Goal: Information Seeking & Learning: Learn about a topic

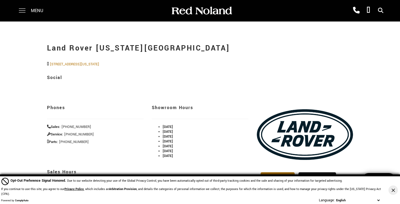
click at [25, 9] on span at bounding box center [22, 8] width 7 height 1
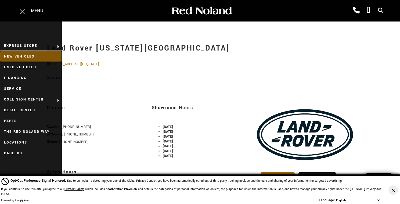
click at [24, 55] on link "New Vehicles" at bounding box center [31, 56] width 62 height 11
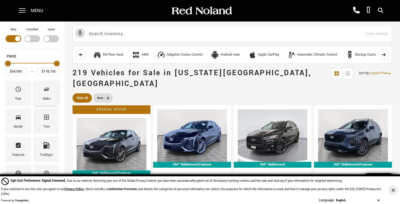
click at [47, 97] on div "Make" at bounding box center [47, 99] width 8 height 6
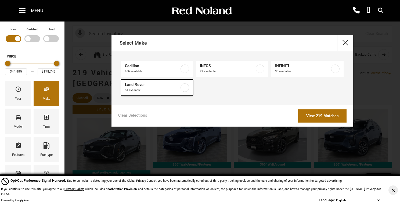
drag, startPoint x: 169, startPoint y: 91, endPoint x: 172, endPoint y: 90, distance: 3.4
click at [169, 91] on span "51 available" at bounding box center [152, 90] width 55 height 5
type input "$55,987"
type input "$166,622"
checkbox input "true"
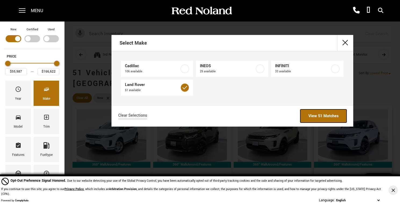
click at [321, 116] on link "View 51 Matches" at bounding box center [323, 115] width 46 height 13
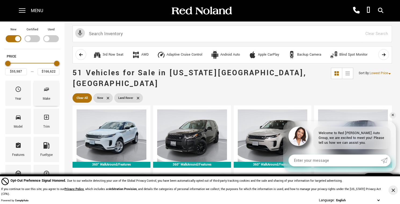
click at [42, 90] on div "Make" at bounding box center [47, 93] width 26 height 25
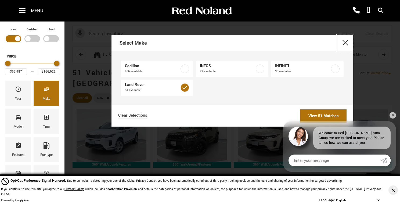
click at [349, 40] on button "close" at bounding box center [345, 43] width 16 height 16
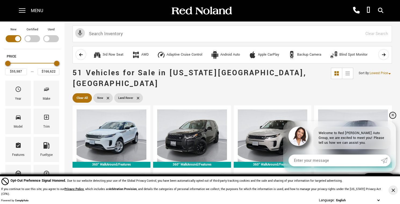
click at [393, 117] on link "✕" at bounding box center [392, 115] width 6 height 6
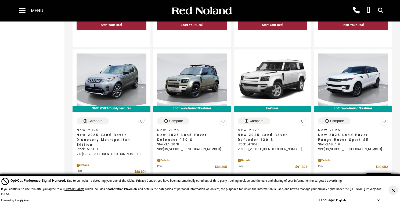
scroll to position [1005, 0]
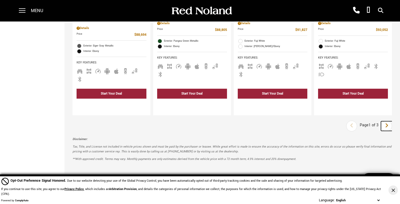
click at [388, 121] on icon "next page" at bounding box center [386, 125] width 3 height 9
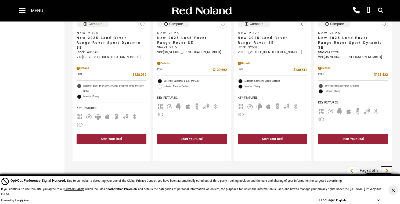
scroll to position [981, 0]
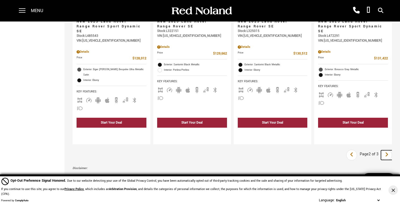
click at [385, 150] on icon "next page" at bounding box center [386, 154] width 3 height 9
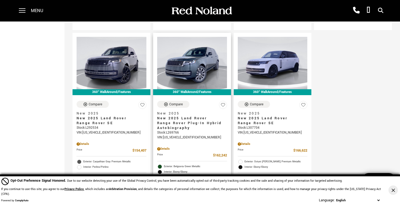
scroll to position [482, 0]
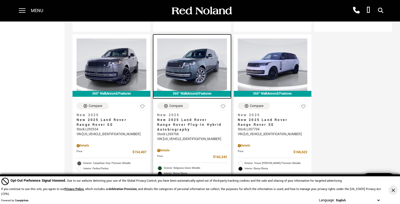
click at [172, 50] on img at bounding box center [192, 64] width 70 height 52
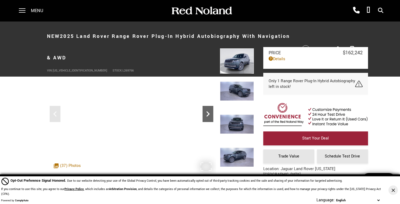
click at [211, 116] on icon "Next" at bounding box center [208, 114] width 11 height 11
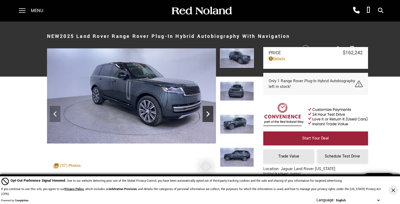
click at [211, 116] on icon "Next" at bounding box center [208, 114] width 11 height 11
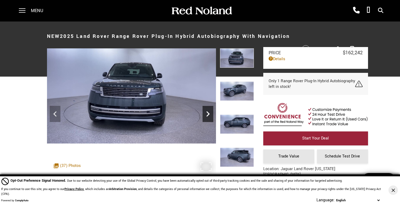
click at [211, 116] on icon "Next" at bounding box center [208, 114] width 11 height 11
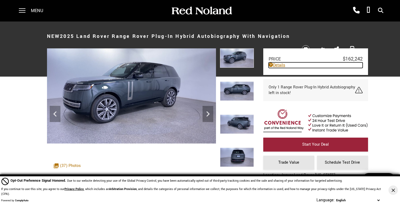
click at [281, 64] on link "Details" at bounding box center [316, 65] width 94 height 6
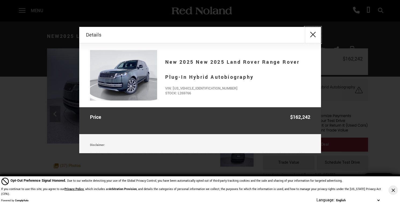
click at [311, 33] on button "close" at bounding box center [313, 35] width 16 height 16
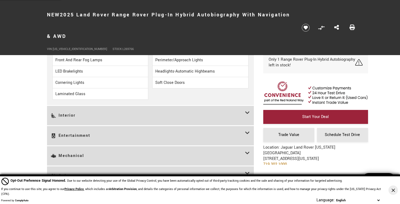
scroll to position [902, 0]
click at [172, 109] on h3 "Interior" at bounding box center [148, 114] width 194 height 11
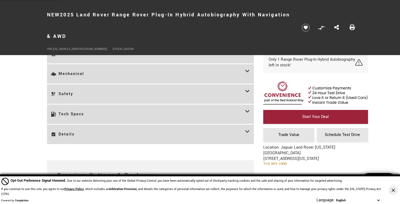
scroll to position [1098, 0]
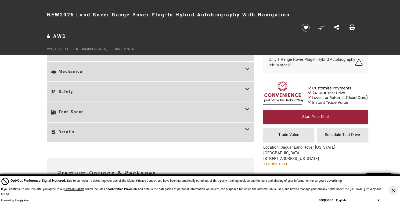
click at [172, 106] on h3 "Tech Specs" at bounding box center [148, 111] width 194 height 11
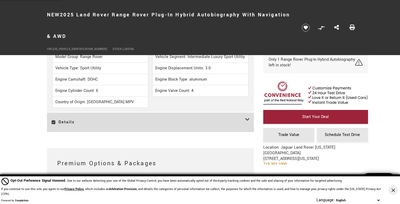
scroll to position [1378, 0]
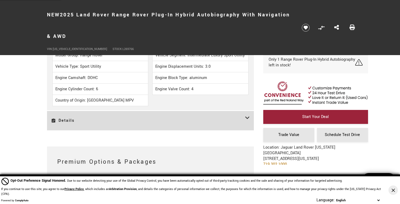
click at [172, 115] on h3 "Details" at bounding box center [148, 120] width 194 height 11
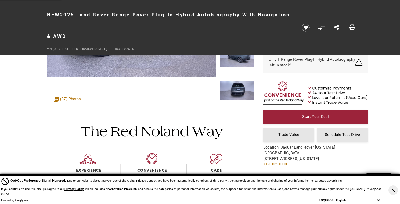
scroll to position [0, 0]
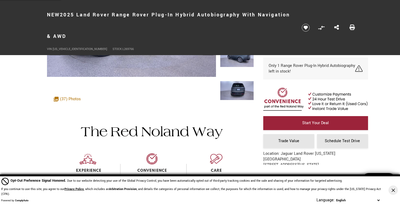
click at [395, 188] on button "Close Button" at bounding box center [392, 189] width 9 height 9
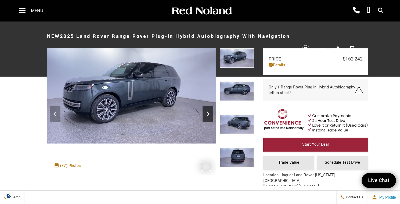
click at [210, 115] on icon "Next" at bounding box center [208, 114] width 11 height 11
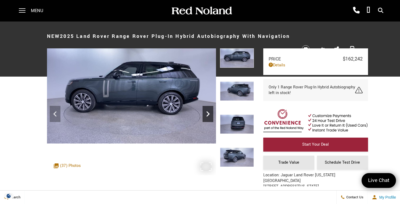
click at [210, 115] on icon "Next" at bounding box center [208, 114] width 11 height 11
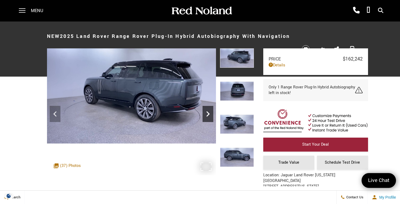
click at [210, 115] on icon "Next" at bounding box center [208, 114] width 11 height 11
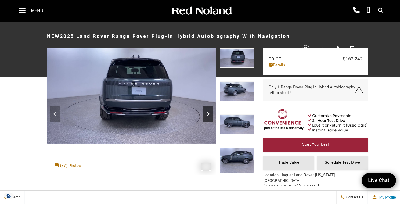
click at [210, 115] on icon "Next" at bounding box center [208, 114] width 11 height 11
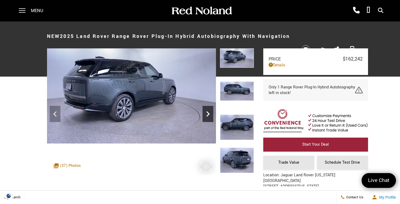
click at [210, 115] on icon "Next" at bounding box center [208, 114] width 11 height 11
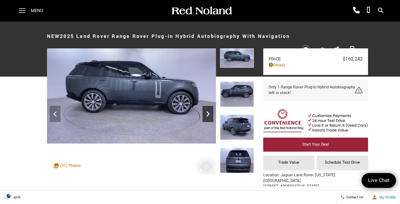
click at [210, 115] on icon "Next" at bounding box center [208, 114] width 11 height 11
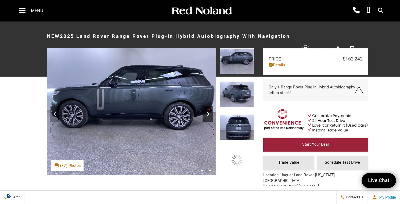
click at [210, 115] on icon "Next" at bounding box center [208, 114] width 11 height 11
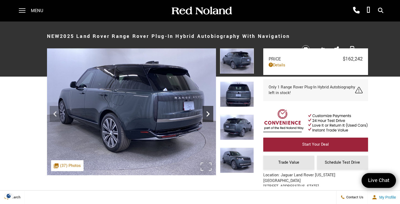
click at [207, 116] on icon "Next" at bounding box center [208, 114] width 11 height 11
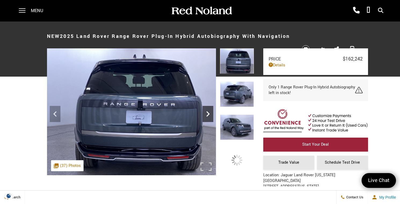
click at [207, 116] on icon "Next" at bounding box center [208, 114] width 11 height 11
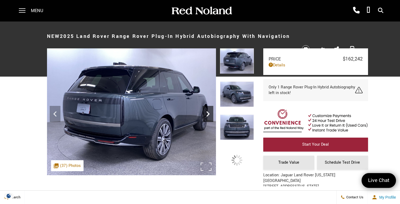
click at [207, 116] on icon "Next" at bounding box center [208, 114] width 11 height 11
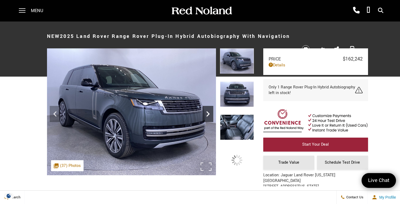
click at [207, 116] on icon "Next" at bounding box center [208, 114] width 11 height 11
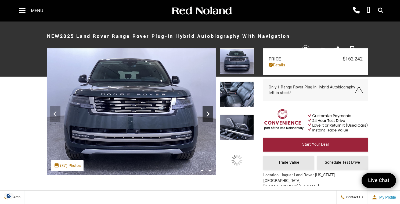
click at [207, 116] on icon "Next" at bounding box center [208, 114] width 11 height 11
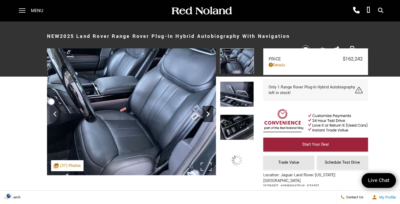
click at [207, 116] on icon "Next" at bounding box center [208, 114] width 11 height 11
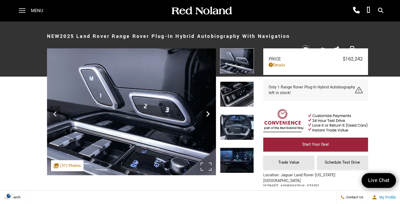
click at [207, 116] on icon "Next" at bounding box center [208, 114] width 11 height 11
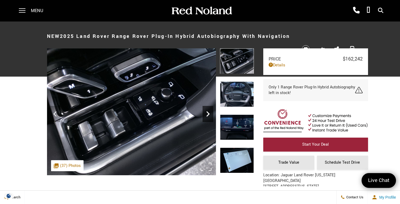
click at [207, 116] on icon "Next" at bounding box center [208, 114] width 11 height 11
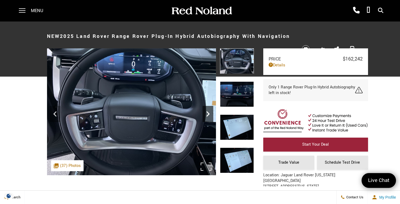
click at [207, 116] on icon "Next" at bounding box center [208, 114] width 11 height 11
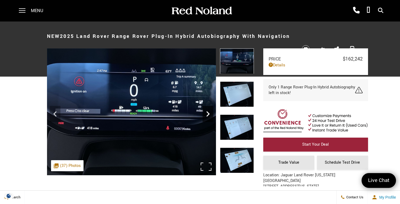
click at [207, 116] on icon "Next" at bounding box center [208, 114] width 11 height 11
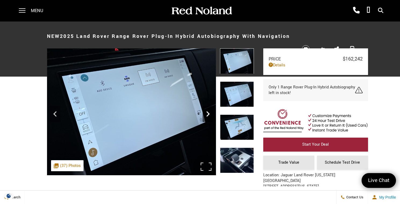
click at [207, 116] on icon "Next" at bounding box center [208, 114] width 11 height 11
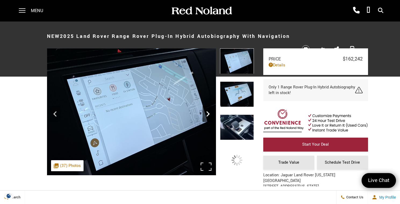
click at [207, 116] on icon "Next" at bounding box center [208, 114] width 11 height 11
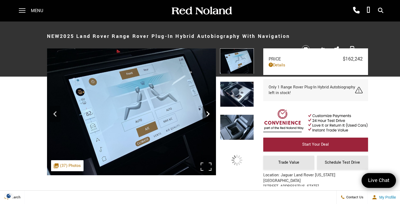
click at [207, 116] on icon "Next" at bounding box center [208, 114] width 11 height 11
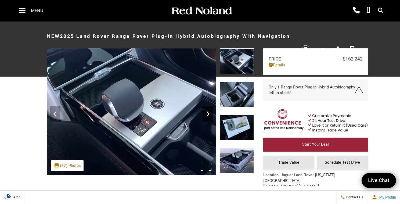
click at [207, 116] on icon "Next" at bounding box center [208, 114] width 11 height 11
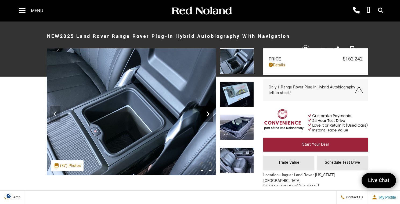
click at [207, 116] on icon "Next" at bounding box center [208, 114] width 11 height 11
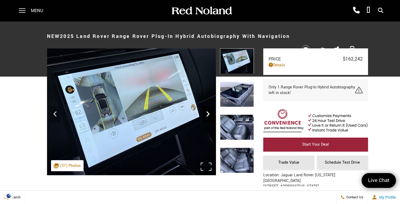
click at [207, 116] on icon "Next" at bounding box center [208, 114] width 11 height 11
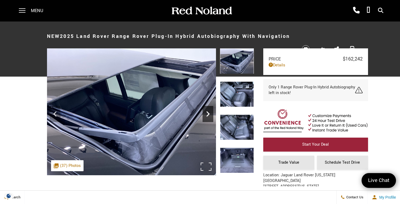
click at [207, 116] on icon "Next" at bounding box center [208, 114] width 11 height 11
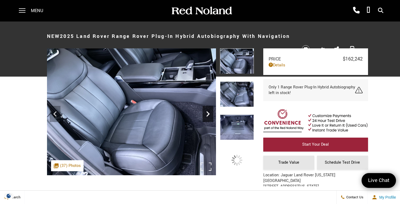
click at [207, 116] on icon "Next" at bounding box center [208, 114] width 11 height 11
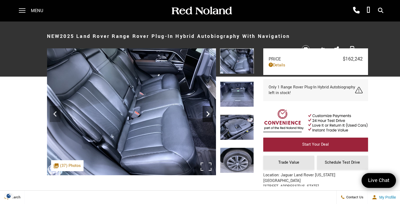
click at [207, 116] on icon "Next" at bounding box center [208, 114] width 11 height 11
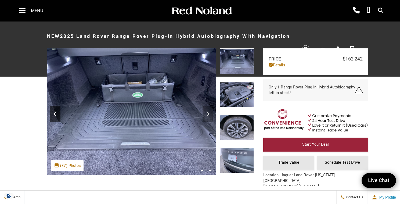
click at [53, 112] on icon "Previous" at bounding box center [55, 114] width 11 height 11
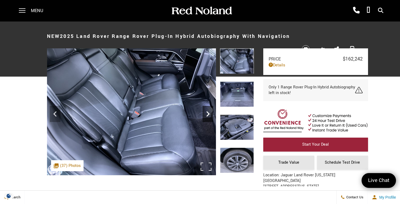
click at [210, 115] on icon "Next" at bounding box center [208, 114] width 11 height 11
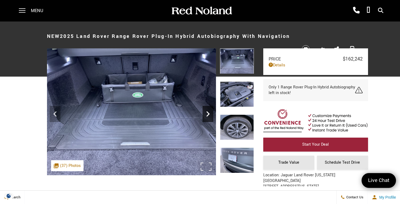
click at [210, 115] on icon "Next" at bounding box center [208, 114] width 11 height 11
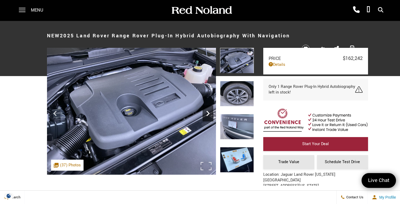
scroll to position [0, 0]
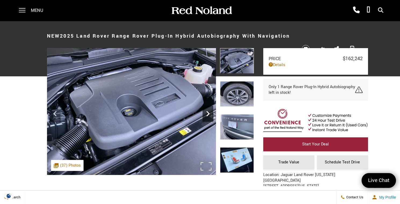
click at [210, 115] on icon "Next" at bounding box center [208, 113] width 11 height 11
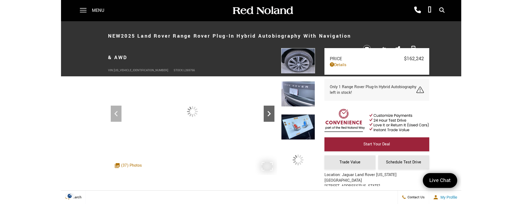
scroll to position [0, 0]
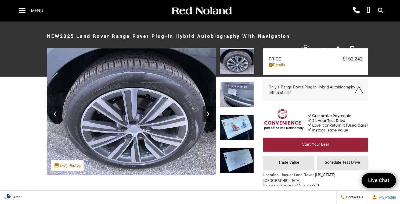
click at [210, 115] on icon "Next" at bounding box center [208, 114] width 11 height 11
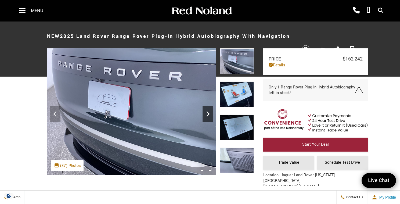
click at [210, 115] on icon "Next" at bounding box center [208, 114] width 11 height 11
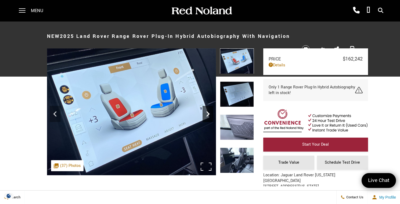
click at [210, 115] on icon "Next" at bounding box center [208, 114] width 11 height 11
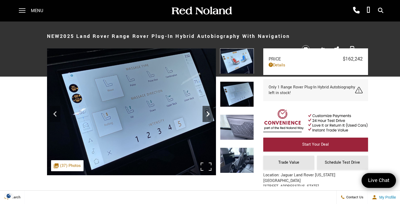
click at [210, 115] on icon "Next" at bounding box center [208, 114] width 11 height 11
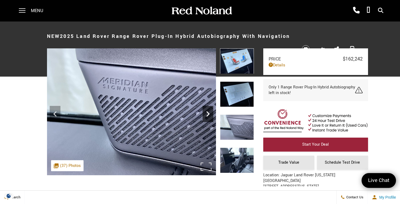
click at [210, 115] on icon "Next" at bounding box center [208, 114] width 11 height 11
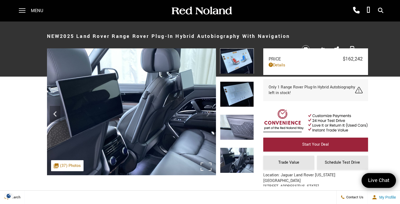
click at [210, 114] on img at bounding box center [131, 111] width 169 height 127
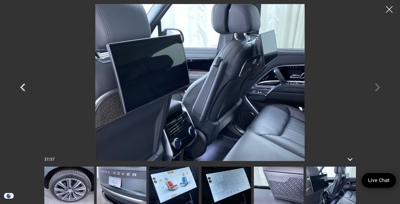
click at [376, 85] on div at bounding box center [200, 82] width 376 height 157
click at [21, 88] on icon "Previous" at bounding box center [22, 87] width 5 height 8
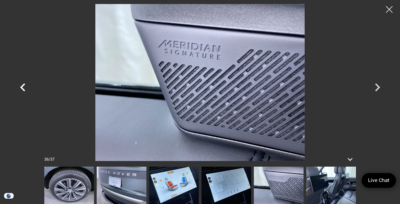
click at [21, 88] on icon "Previous" at bounding box center [22, 87] width 5 height 8
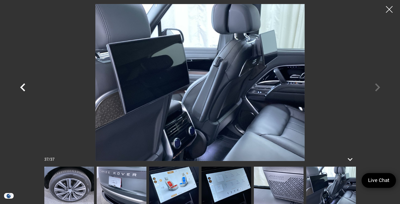
click at [21, 88] on icon "Previous" at bounding box center [22, 87] width 5 height 8
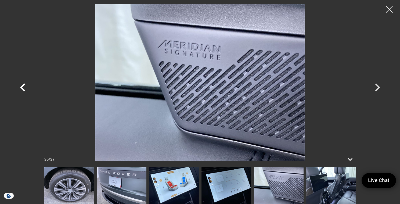
click at [21, 88] on icon "Previous" at bounding box center [22, 87] width 5 height 8
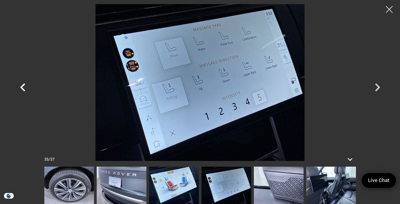
click at [21, 88] on icon "Previous" at bounding box center [22, 87] width 5 height 8
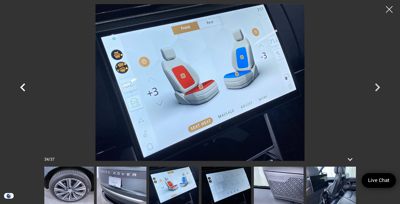
click at [21, 88] on icon "Previous" at bounding box center [22, 87] width 5 height 8
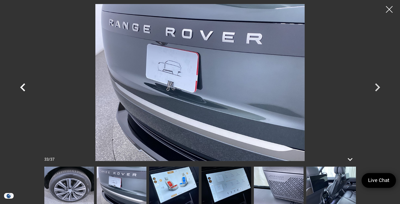
click at [21, 88] on icon "Previous" at bounding box center [22, 87] width 5 height 8
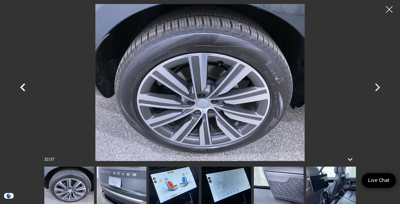
click at [21, 88] on icon "Previous" at bounding box center [22, 87] width 5 height 8
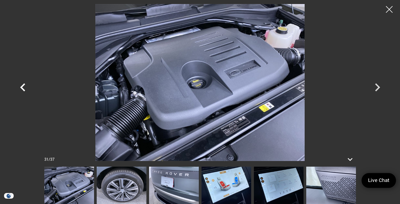
click at [21, 88] on icon "Previous" at bounding box center [22, 87] width 5 height 8
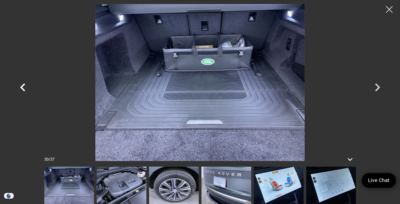
click at [21, 88] on icon "Previous" at bounding box center [22, 87] width 5 height 8
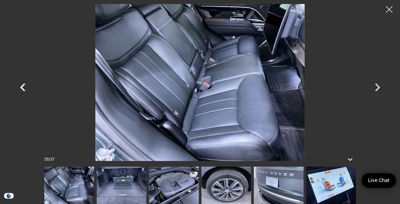
click at [21, 88] on icon "Previous" at bounding box center [22, 87] width 5 height 8
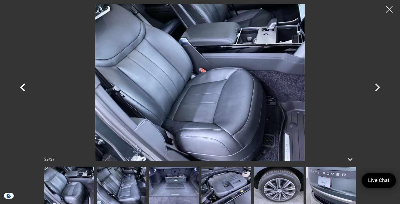
click at [21, 88] on icon "Previous" at bounding box center [22, 87] width 5 height 8
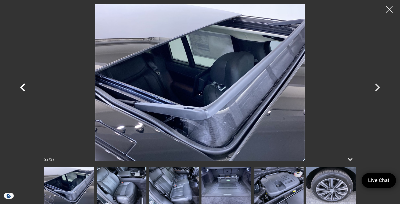
click at [21, 88] on icon "Previous" at bounding box center [22, 87] width 5 height 8
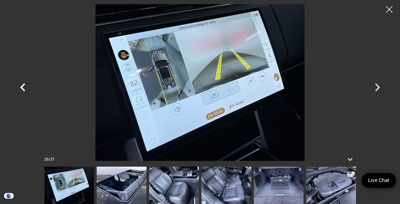
click at [21, 88] on icon "Previous" at bounding box center [22, 87] width 5 height 8
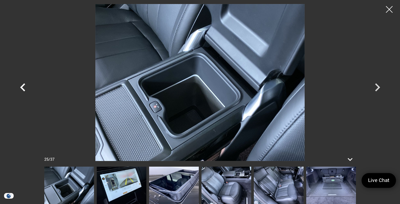
click at [21, 88] on icon "Previous" at bounding box center [22, 87] width 5 height 8
